Goal: Transaction & Acquisition: Purchase product/service

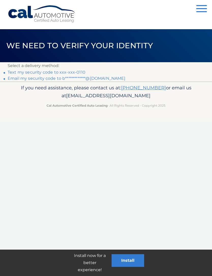
click at [56, 72] on link "Text my security code to xxx-xxx-0110" at bounding box center [47, 72] width 78 height 5
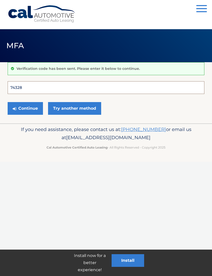
type input "743288"
click at [25, 108] on button "Continue" at bounding box center [25, 108] width 35 height 13
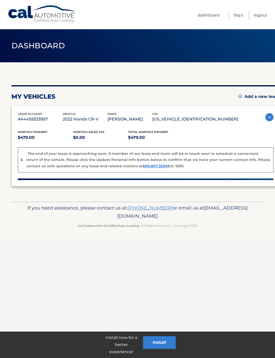
click at [33, 139] on p "$479.00" at bounding box center [45, 137] width 55 height 7
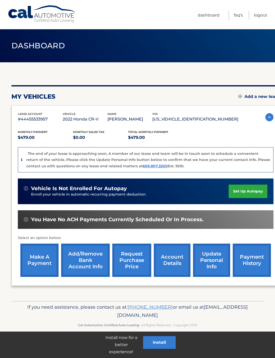
click at [173, 266] on link "account details" at bounding box center [172, 260] width 37 height 33
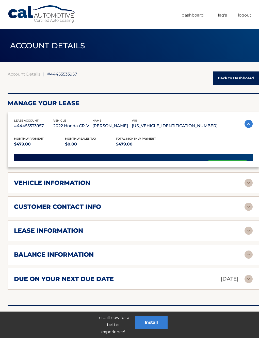
scroll to position [6, 0]
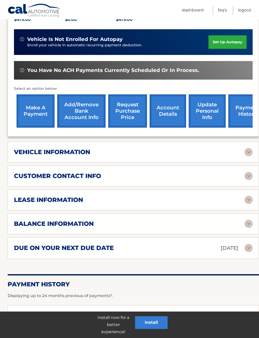
click at [249, 224] on img at bounding box center [249, 224] width 8 height 8
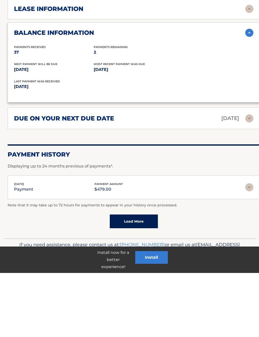
scroll to position [253, 0]
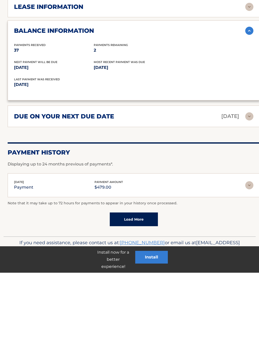
click at [249, 246] on img at bounding box center [249, 250] width 8 height 8
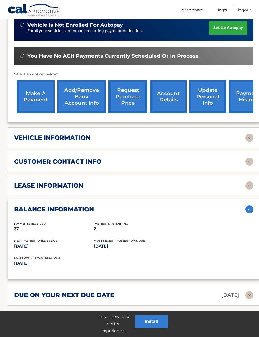
scroll to position [140, 0]
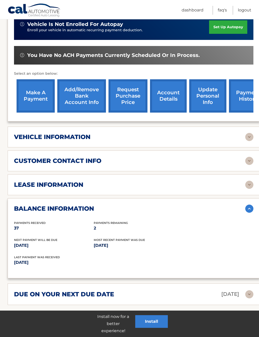
click at [85, 98] on link "Add/Remove bank account info" at bounding box center [81, 95] width 49 height 33
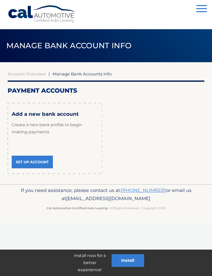
click at [40, 161] on link "Set Up Account" at bounding box center [32, 162] width 41 height 13
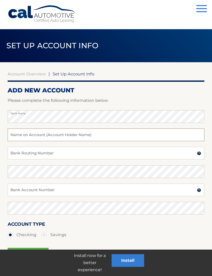
click at [93, 135] on input "text" at bounding box center [106, 135] width 197 height 13
type input "[PERSON_NAME]"
click at [67, 154] on input "Bank Routing Number" at bounding box center [106, 153] width 197 height 13
click at [78, 154] on input "Bank Routing Number" at bounding box center [106, 153] width 197 height 13
paste input "021000322"
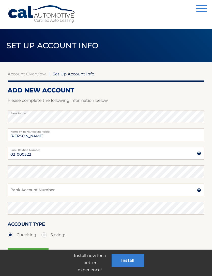
type input "021000322"
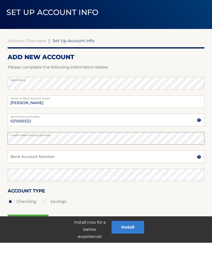
scroll to position [33, 0]
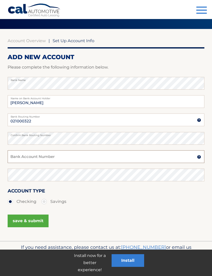
click at [64, 160] on input "Bank Account Number" at bounding box center [106, 157] width 197 height 13
click at [60, 159] on input "Bank Account Number" at bounding box center [106, 157] width 197 height 13
paste input "483099971262"
type input "483099971262"
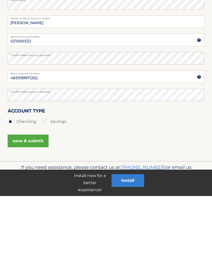
click at [37, 215] on button "save & submit" at bounding box center [28, 221] width 41 height 13
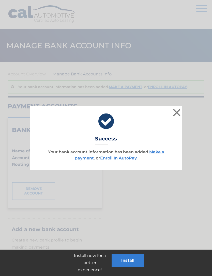
click at [158, 151] on link "Make a payment" at bounding box center [119, 155] width 89 height 11
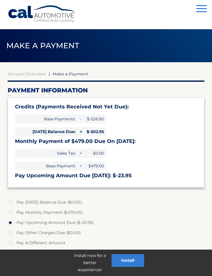
select select "MjRlYjc4OTktOWZjNC00YzNhLThiY2MtZTZlMmIyZDE2MjNi"
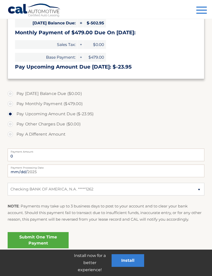
scroll to position [109, 0]
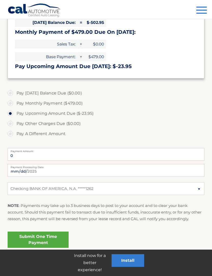
click at [9, 104] on label "Pay Monthly Payment ($479.00)" at bounding box center [106, 103] width 197 height 10
click at [10, 104] on input "Pay Monthly Payment ($479.00)" at bounding box center [12, 102] width 5 height 8
radio input "true"
type input "479.00"
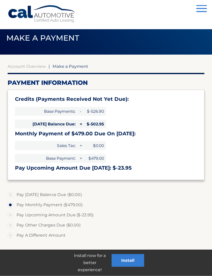
scroll to position [0, 0]
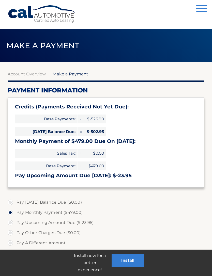
click at [203, 10] on button "Menu" at bounding box center [201, 9] width 11 height 8
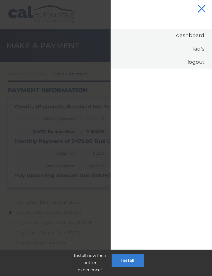
click at [196, 36] on link "Dashboard" at bounding box center [161, 35] width 101 height 13
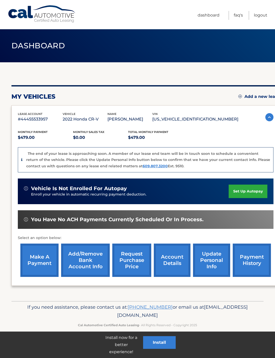
click at [171, 262] on link "account details" at bounding box center [172, 260] width 37 height 33
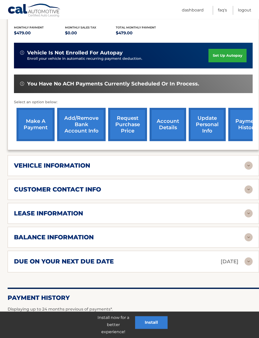
scroll to position [114, 0]
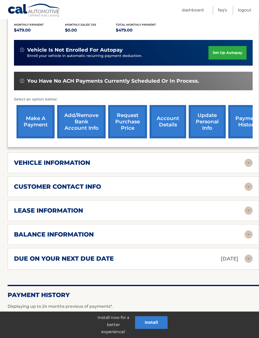
click at [249, 235] on img at bounding box center [249, 234] width 8 height 8
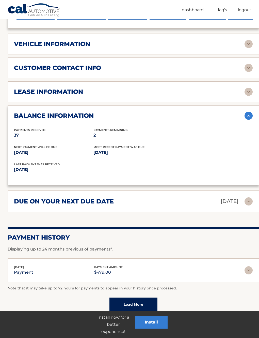
scroll to position [232, 0]
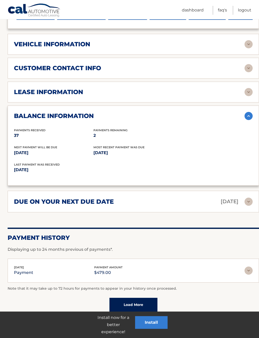
click at [143, 301] on link "Load More" at bounding box center [134, 305] width 48 height 14
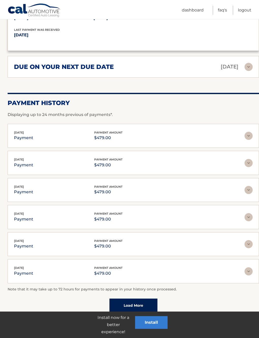
scroll to position [367, 0]
click at [149, 298] on link "Load More" at bounding box center [134, 305] width 48 height 14
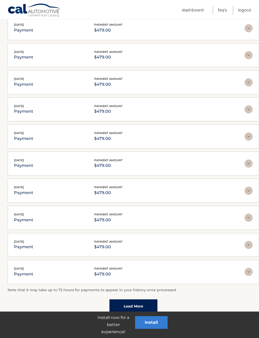
click at [152, 300] on link "Load More" at bounding box center [134, 306] width 48 height 14
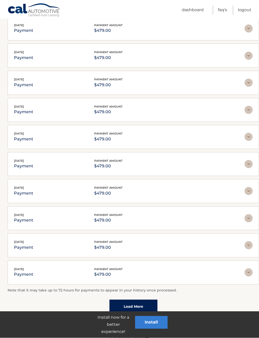
scroll to position [637, 0]
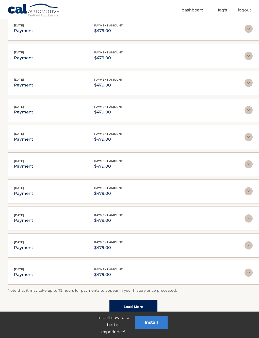
click at [154, 300] on link "Load More" at bounding box center [134, 307] width 48 height 14
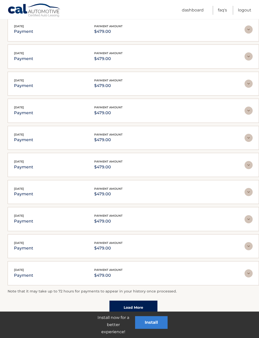
scroll to position [771, 0]
click at [152, 301] on link "Load More" at bounding box center [134, 308] width 48 height 14
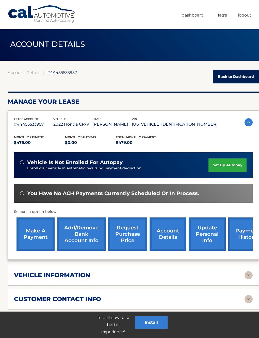
scroll to position [0, 0]
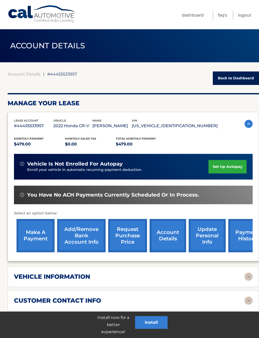
click at [36, 232] on link "make a payment" at bounding box center [36, 235] width 38 height 33
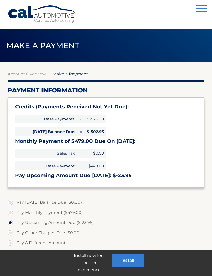
select select "MjRlYjc4OTktOWZjNC00YzNhLThiY2MtZTZlMmIyZDE2MjNi"
click at [32, 74] on link "Account Overview" at bounding box center [27, 73] width 38 height 5
